Goal: Task Accomplishment & Management: Manage account settings

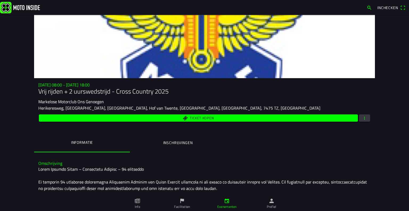
scroll to position [227, 0]
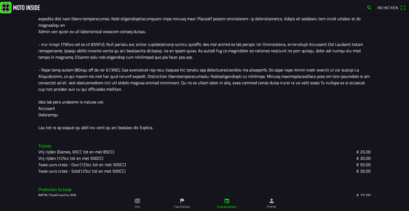
click at [182, 82] on div at bounding box center [204, 35] width 333 height 192
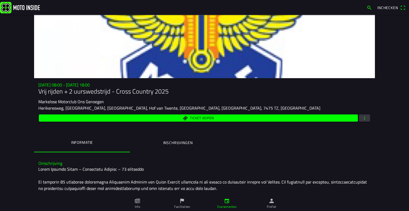
click at [179, 145] on ion-label "Inschrijvingen" at bounding box center [178, 143] width 30 height 6
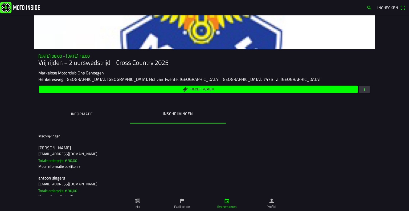
scroll to position [27, 0]
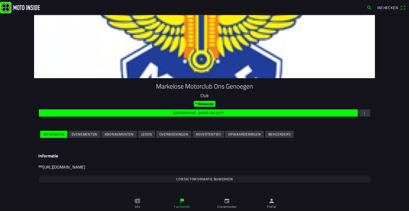
click at [0, 0] on slot "Evenementen" at bounding box center [0, 0] width 0 height 0
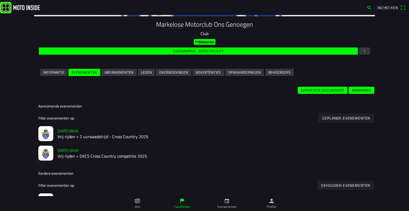
scroll to position [69, 0]
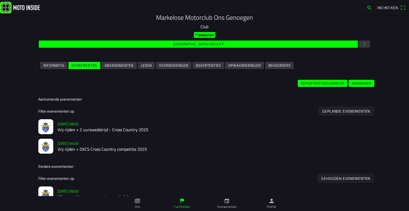
click at [78, 149] on h2 "Vrij rijden + DXCS Cross Country competitie 2025" at bounding box center [214, 149] width 313 height 5
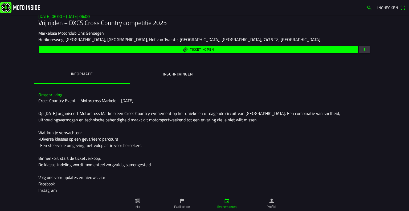
scroll to position [68, 0]
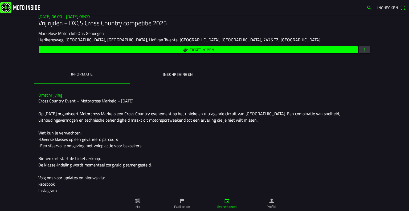
click at [362, 51] on span "button" at bounding box center [364, 49] width 5 height 7
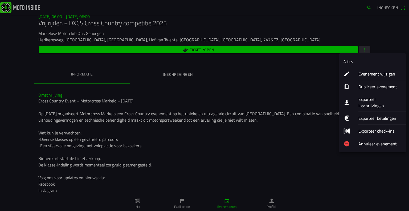
click at [357, 99] on button "Exporteer inschrijvingen" at bounding box center [373, 102] width 67 height 19
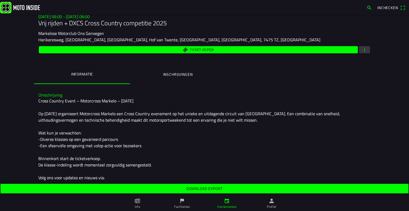
click at [0, 0] on slot "Download export" at bounding box center [0, 0] width 0 height 0
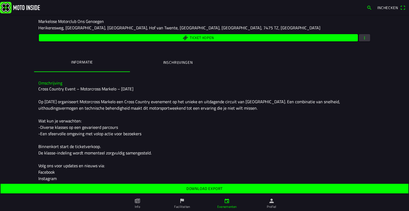
scroll to position [67, 0]
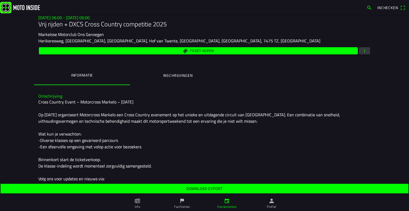
click at [367, 51] on button "button" at bounding box center [364, 50] width 11 height 7
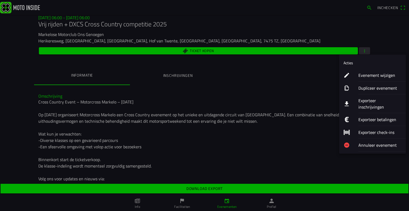
click at [367, 73] on ion-label "Evenement wijzigen" at bounding box center [380, 75] width 43 height 6
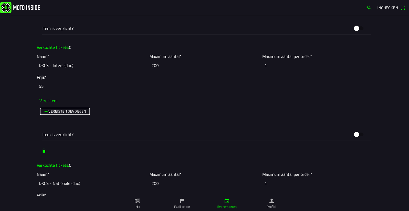
scroll to position [1280, 0]
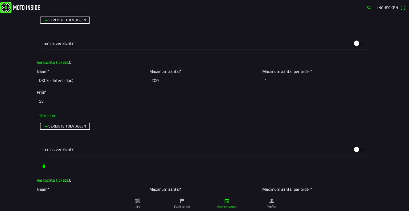
click at [66, 81] on input "DXCS - Inters (duo)" at bounding box center [92, 80] width 110 height 12
click at [42, 164] on span "button" at bounding box center [43, 166] width 5 height 10
type input "DXCS - Nationale (duo)"
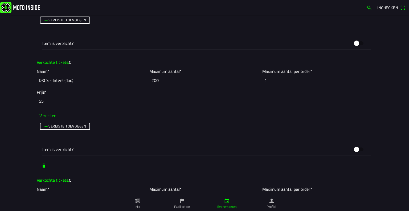
type input "Vrij rijden (125cc tot en met 500cc)"
type input "30"
type input "DXCS - Open (individueel)"
type input "32.5"
type input "DXCS - Open (duo)"
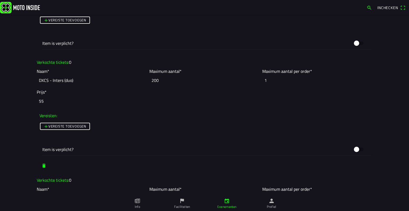
type input "55"
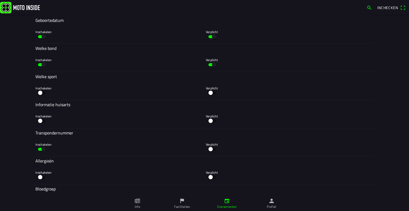
scroll to position [2559, 0]
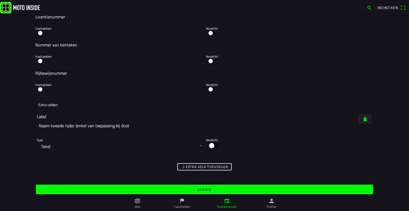
click at [0, 0] on slot "Update" at bounding box center [0, 0] width 0 height 0
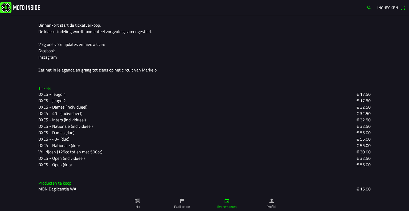
scroll to position [202, 0]
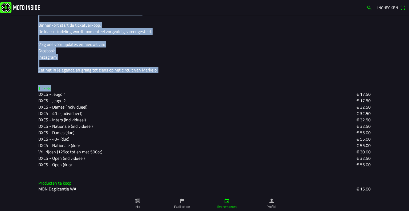
drag, startPoint x: 248, startPoint y: 88, endPoint x: 224, endPoint y: -32, distance: 122.4
click at [224, 0] on html "Inchecken zo 21 sep. - 06:00 - zo 21 sep. - 06:00 Vrij rijden + DXCS Cross Coun…" at bounding box center [204, 105] width 409 height 211
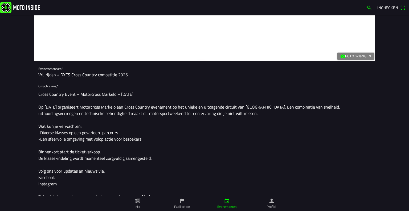
scroll to position [27, 0]
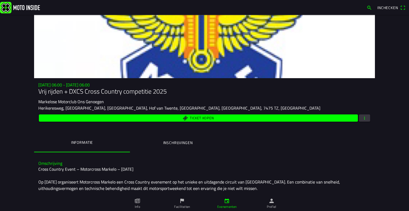
click at [224, 207] on ion-label "Evenementen" at bounding box center [226, 206] width 19 height 5
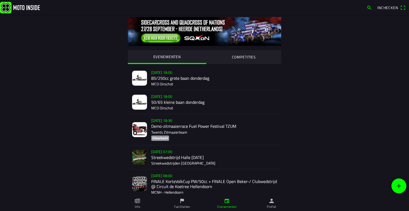
click at [268, 205] on ion-label "Profiel" at bounding box center [272, 206] width 10 height 5
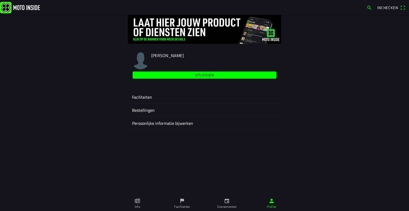
click at [143, 98] on ion-label "Faciliteiten" at bounding box center [204, 97] width 145 height 6
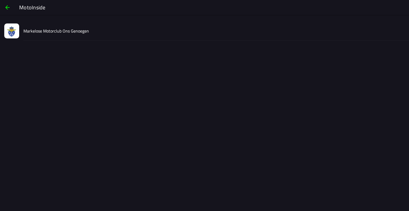
click at [0, 0] on slot "Markelose Motorclub Ons Genoegen" at bounding box center [0, 0] width 0 height 0
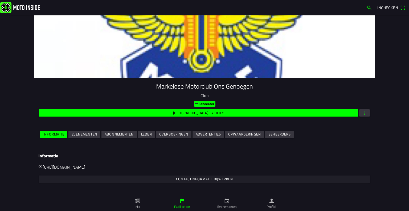
click at [86, 139] on ion-grid "Informatie Evenementen Abonnementen Leden Overboekingen Advertenties Opwaarderi…" at bounding box center [204, 134] width 333 height 12
click at [86, 137] on span "Evenementen" at bounding box center [85, 134] width 26 height 7
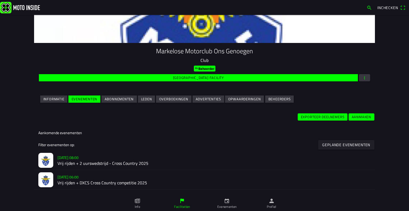
scroll to position [72, 0]
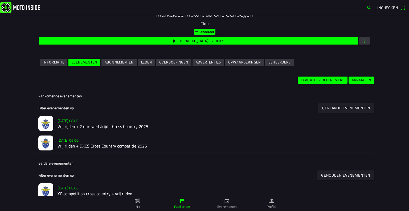
click at [86, 126] on h2 "Vrij rijden + 2 uurswedstrijd - Cross Country 2025" at bounding box center [214, 126] width 313 height 5
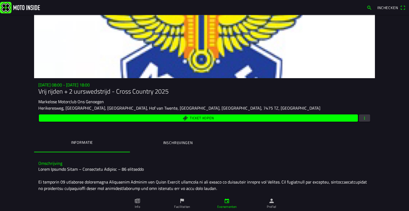
click at [357, 120] on div "Ticket kopen" at bounding box center [204, 117] width 333 height 9
click at [360, 120] on button "button" at bounding box center [364, 117] width 11 height 7
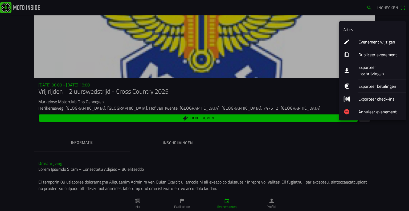
click at [369, 66] on ion-label "Exporteer inschrijvingen" at bounding box center [380, 70] width 43 height 13
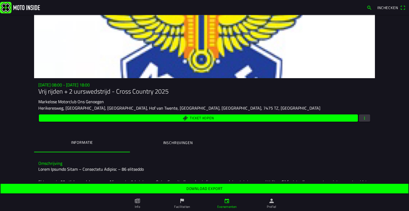
click at [0, 0] on slot "Download export" at bounding box center [0, 0] width 0 height 0
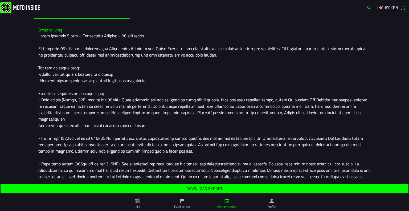
click at [158, 110] on div at bounding box center [204, 129] width 333 height 192
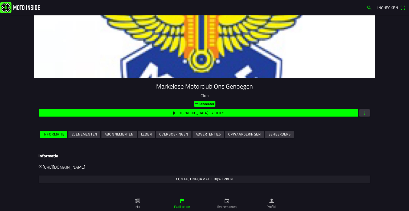
scroll to position [40, 0]
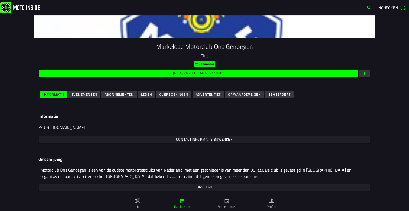
click at [0, 0] on slot "Evenementen" at bounding box center [0, 0] width 0 height 0
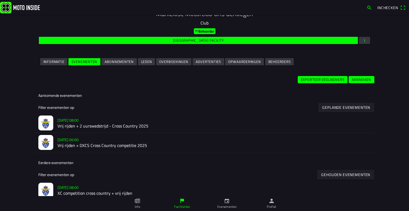
scroll to position [80, 0]
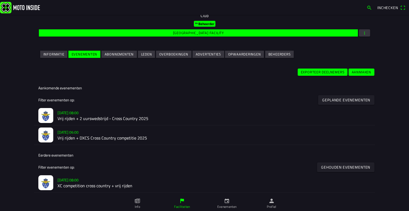
click at [46, 134] on img at bounding box center [45, 134] width 15 height 15
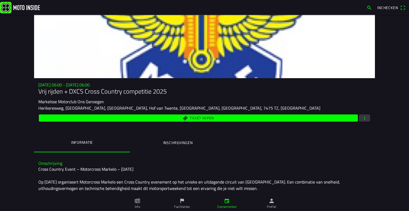
click at [176, 140] on ion-label "Inschrijvingen" at bounding box center [178, 143] width 30 height 6
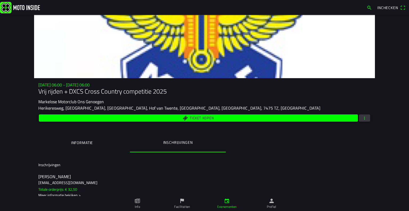
click at [31, 3] on img at bounding box center [20, 7] width 40 height 11
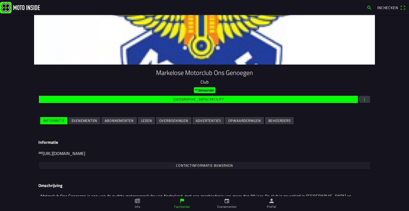
scroll to position [27, 0]
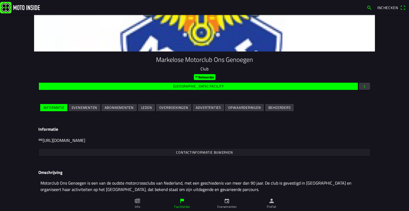
click at [0, 0] on slot "Evenementen" at bounding box center [0, 0] width 0 height 0
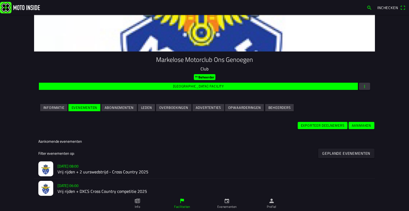
click at [0, 0] on slot "[DATE] 06:00" at bounding box center [0, 0] width 0 height 0
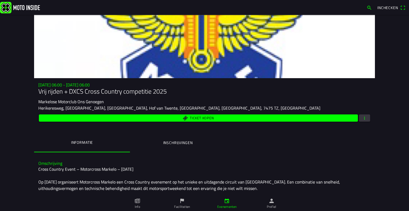
click at [364, 119] on span "button" at bounding box center [364, 117] width 5 height 7
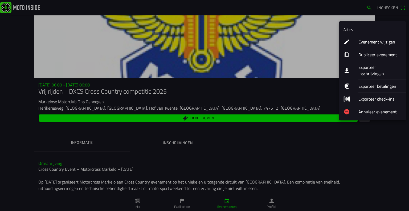
click at [364, 67] on ion-label "Exporteer inschrijvingen" at bounding box center [380, 70] width 43 height 13
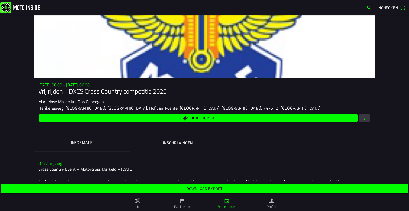
click at [0, 0] on slot "Download export" at bounding box center [0, 0] width 0 height 0
click at [244, 189] on span "Download export" at bounding box center [205, 189] width 400 height 10
drag, startPoint x: 175, startPoint y: 141, endPoint x: 154, endPoint y: 143, distance: 21.7
click at [175, 142] on ion-label "Inschrijvingen" at bounding box center [178, 143] width 30 height 6
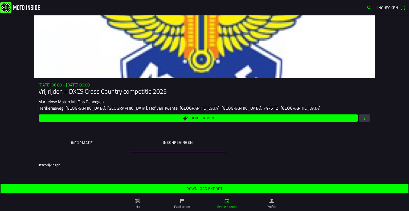
click at [98, 144] on button "Informatie" at bounding box center [82, 143] width 96 height 18
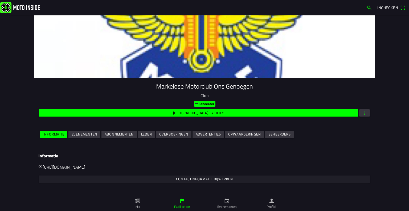
scroll to position [27, 0]
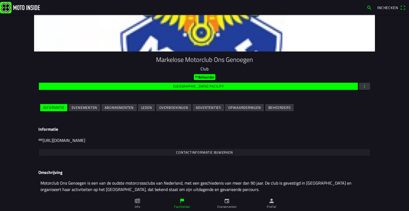
click at [0, 0] on slot "Evenementen" at bounding box center [0, 0] width 0 height 0
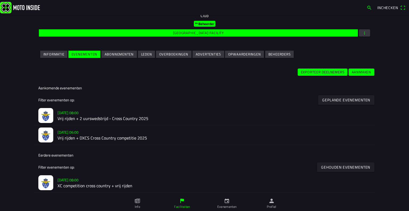
scroll to position [107, 0]
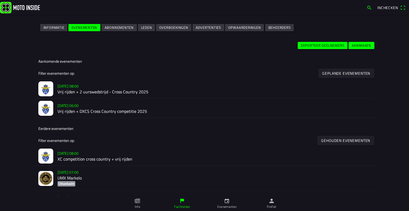
click at [95, 109] on h2 "Vrij rijden + DXCS Cross Country competitie 2025" at bounding box center [214, 111] width 313 height 5
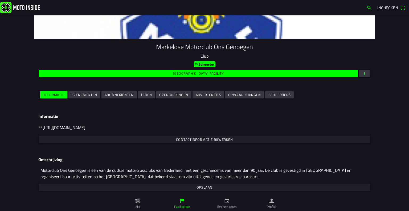
scroll to position [40, 0]
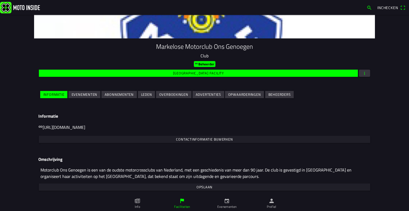
click at [0, 0] on slot "Evenementen" at bounding box center [0, 0] width 0 height 0
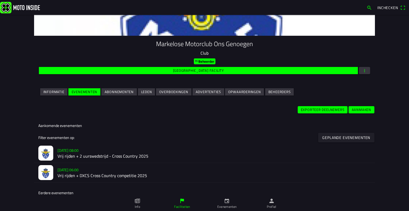
scroll to position [53, 0]
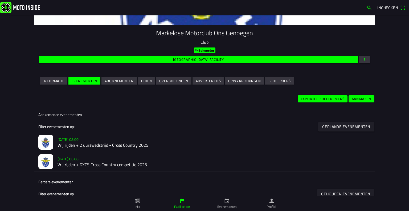
click at [71, 145] on h2 "Vrij rijden + 2 uurswedstrijd - Cross Country 2025" at bounding box center [214, 145] width 313 height 5
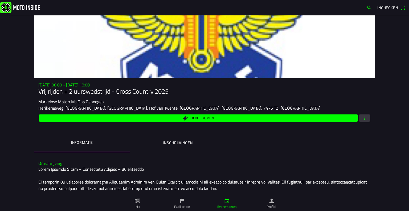
click at [191, 142] on ion-label "Inschrijvingen" at bounding box center [178, 143] width 30 height 6
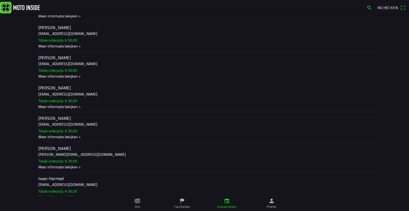
scroll to position [1929, 0]
click at [98, 79] on ion-label "Tom Nijhuis tom252003@gmail.com Totale orderprijs: € 50,00 Meer informatie beki…" at bounding box center [204, 66] width 333 height 24
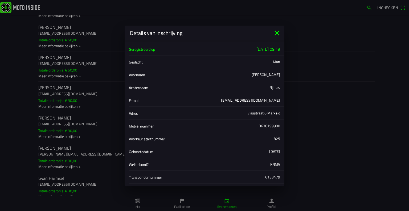
click at [275, 33] on icon "close" at bounding box center [277, 33] width 9 height 9
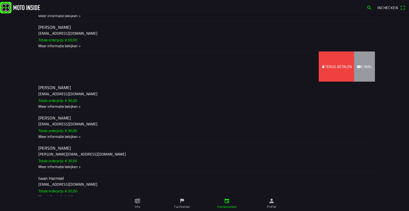
drag, startPoint x: 261, startPoint y: 93, endPoint x: 180, endPoint y: 98, distance: 80.9
click at [180, 82] on ion-item-sliding "Tom Nijhuis tom252003@gmail.com Totale orderprijs: € 50,00 Meer informatie beki…" at bounding box center [204, 66] width 341 height 30
click at [0, 0] on slot "Terug betalen" at bounding box center [0, 0] width 0 height 0
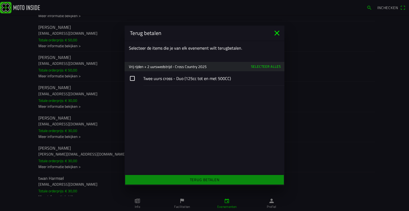
click at [159, 79] on button "button" at bounding box center [205, 78] width 160 height 14
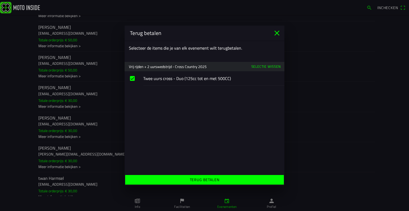
click at [185, 179] on span "Terug betalen" at bounding box center [204, 180] width 151 height 10
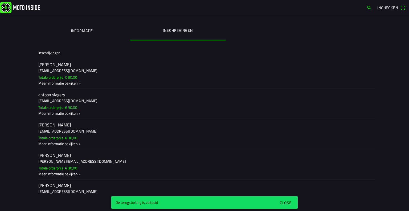
scroll to position [0, 0]
